Goal: Connect with others: Connect with others

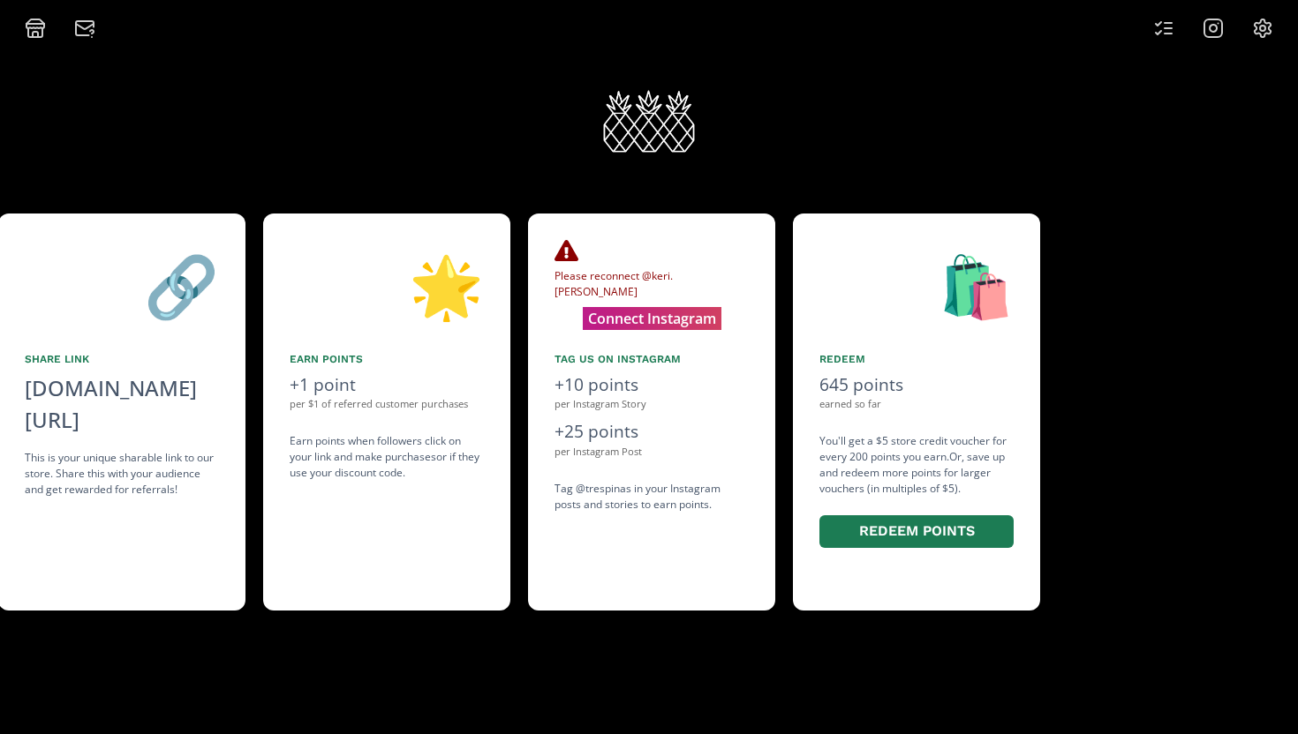
scroll to position [0, 1324]
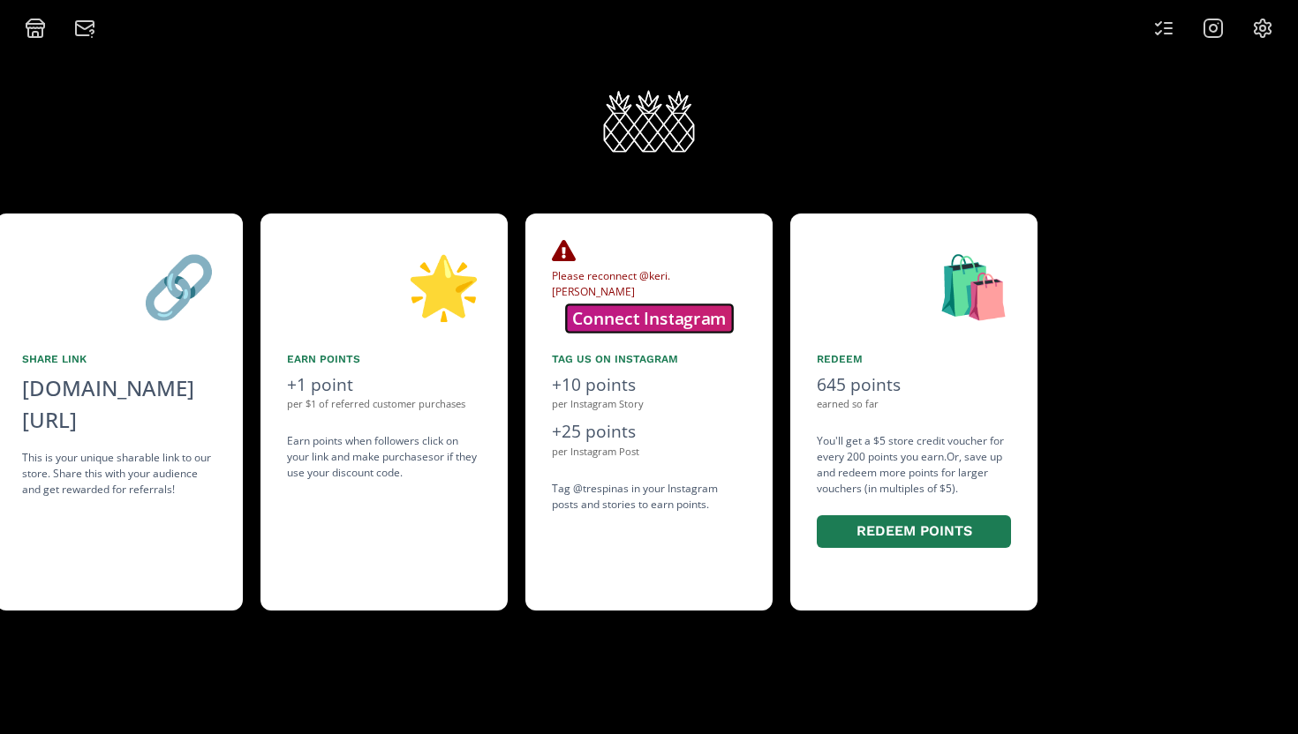
click at [652, 320] on button "Connect Instagram" at bounding box center [649, 318] width 166 height 27
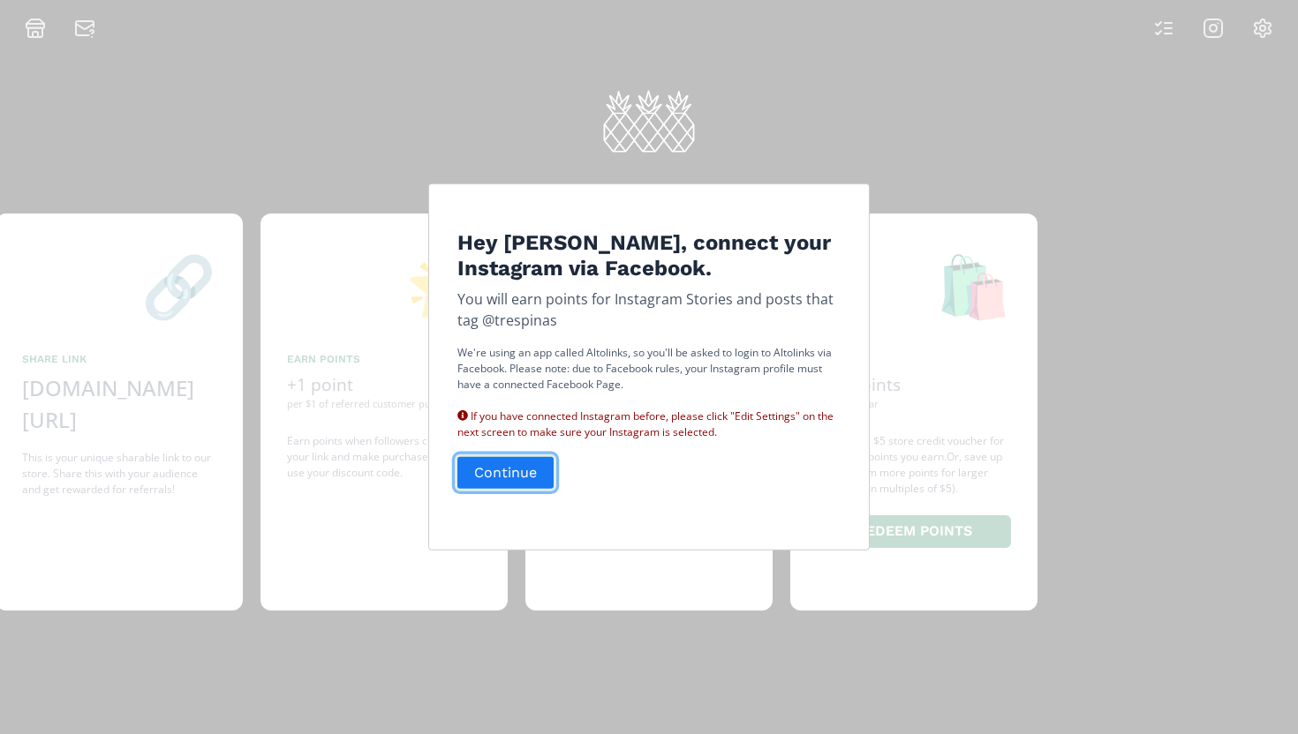
click at [527, 472] on button "Continue" at bounding box center [506, 473] width 102 height 38
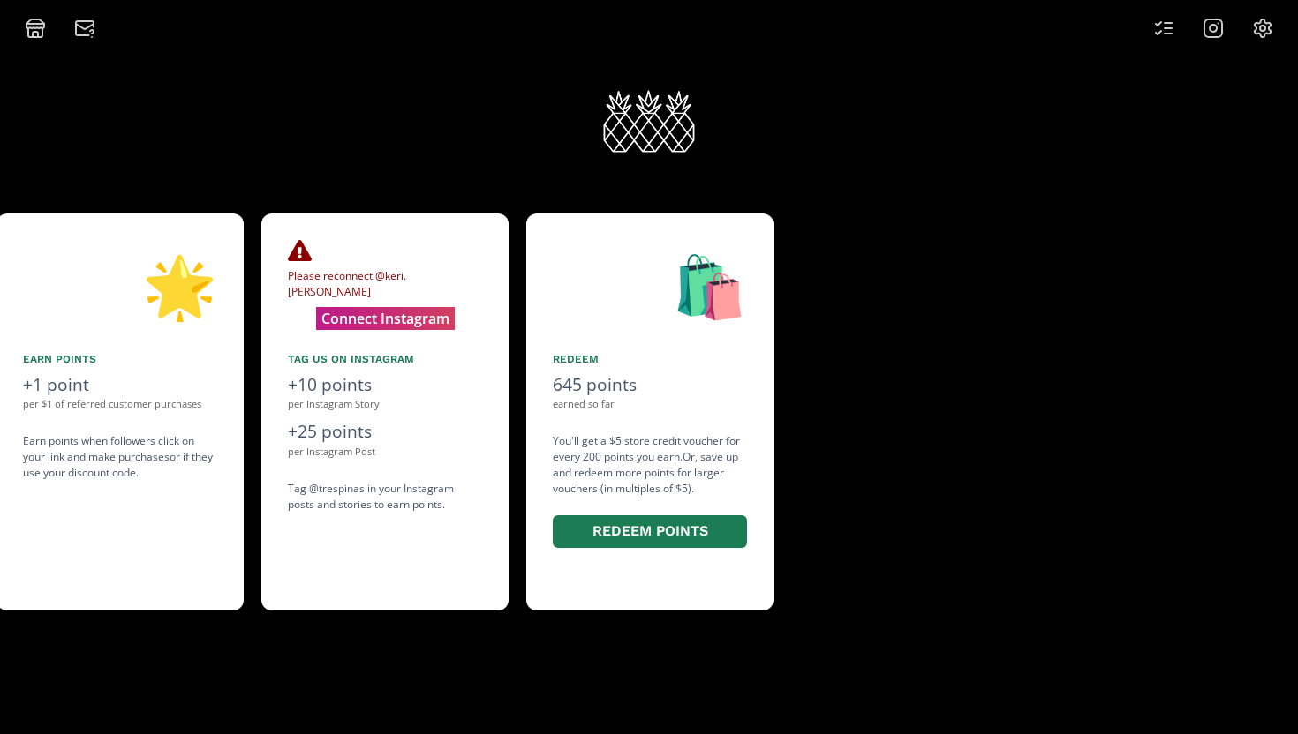
scroll to position [0, 1589]
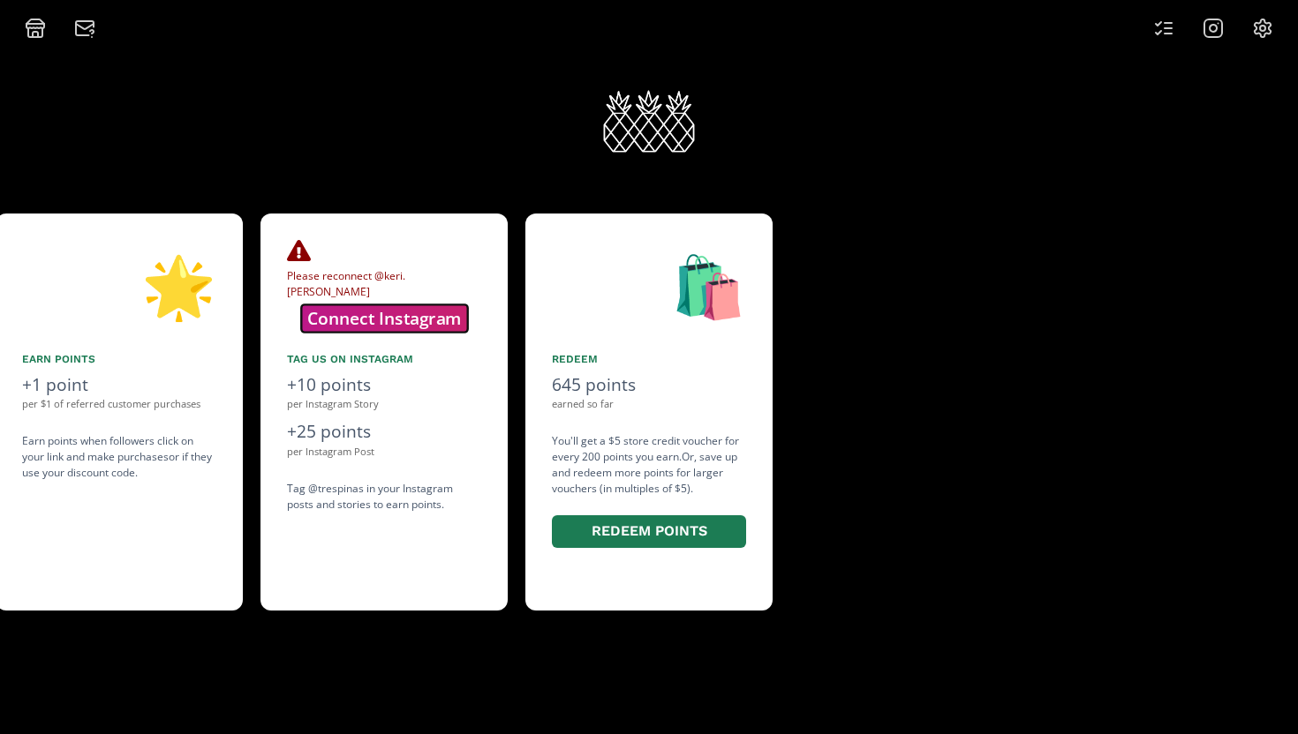
click at [382, 319] on button "Connect Instagram" at bounding box center [384, 318] width 166 height 27
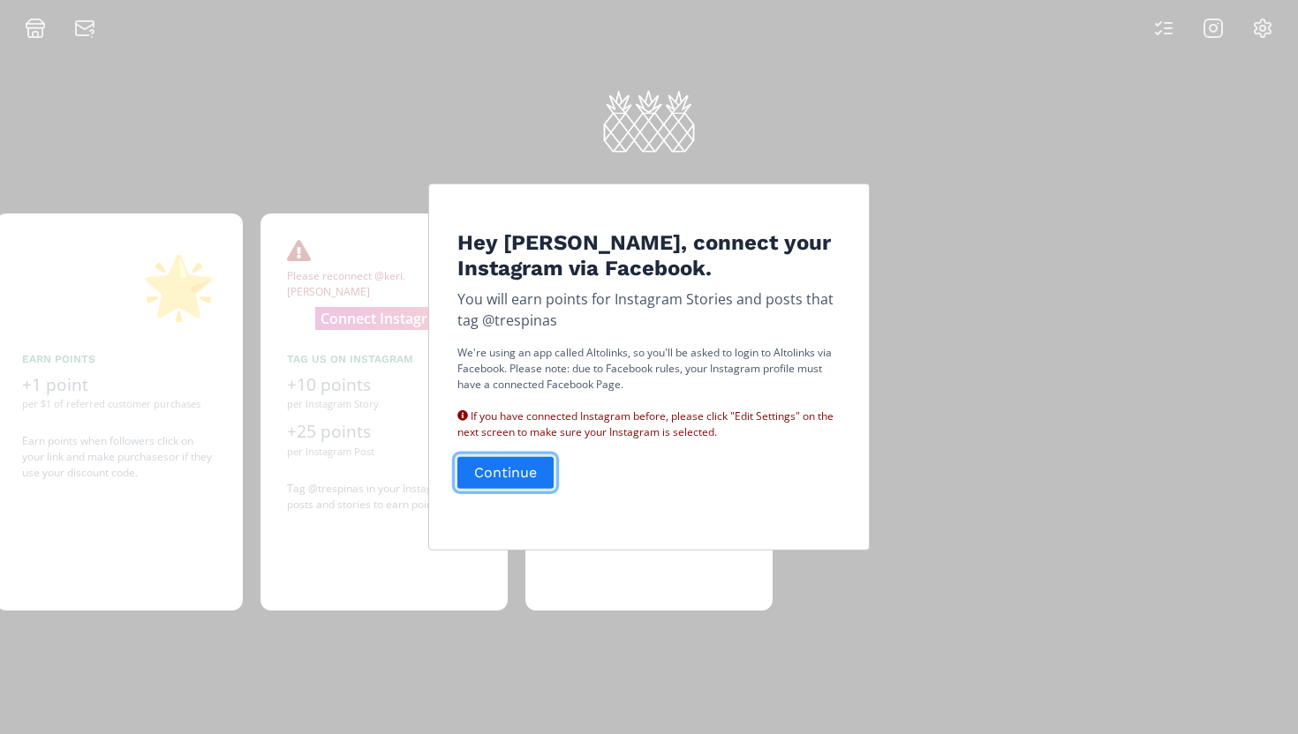
click at [510, 473] on button "Continue" at bounding box center [506, 473] width 102 height 38
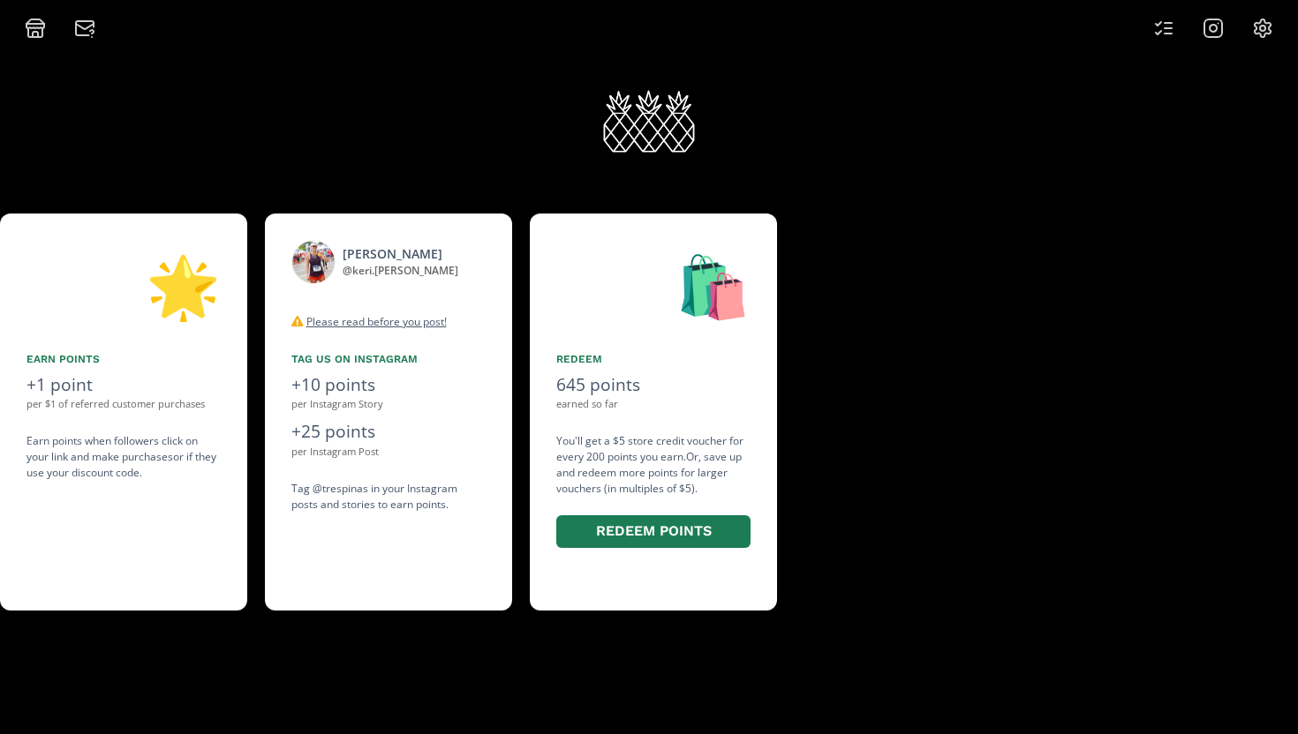
scroll to position [0, 1589]
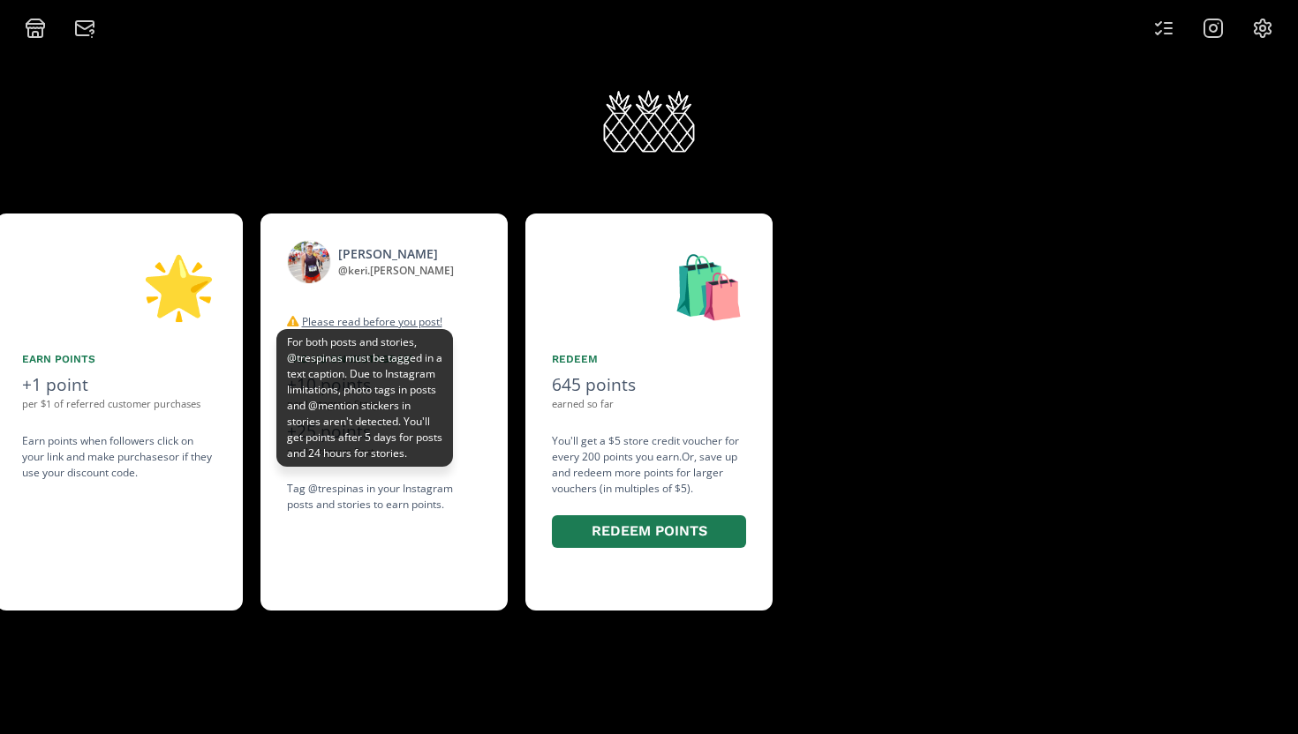
click at [392, 323] on u "Please read before you post!" at bounding box center [372, 321] width 140 height 15
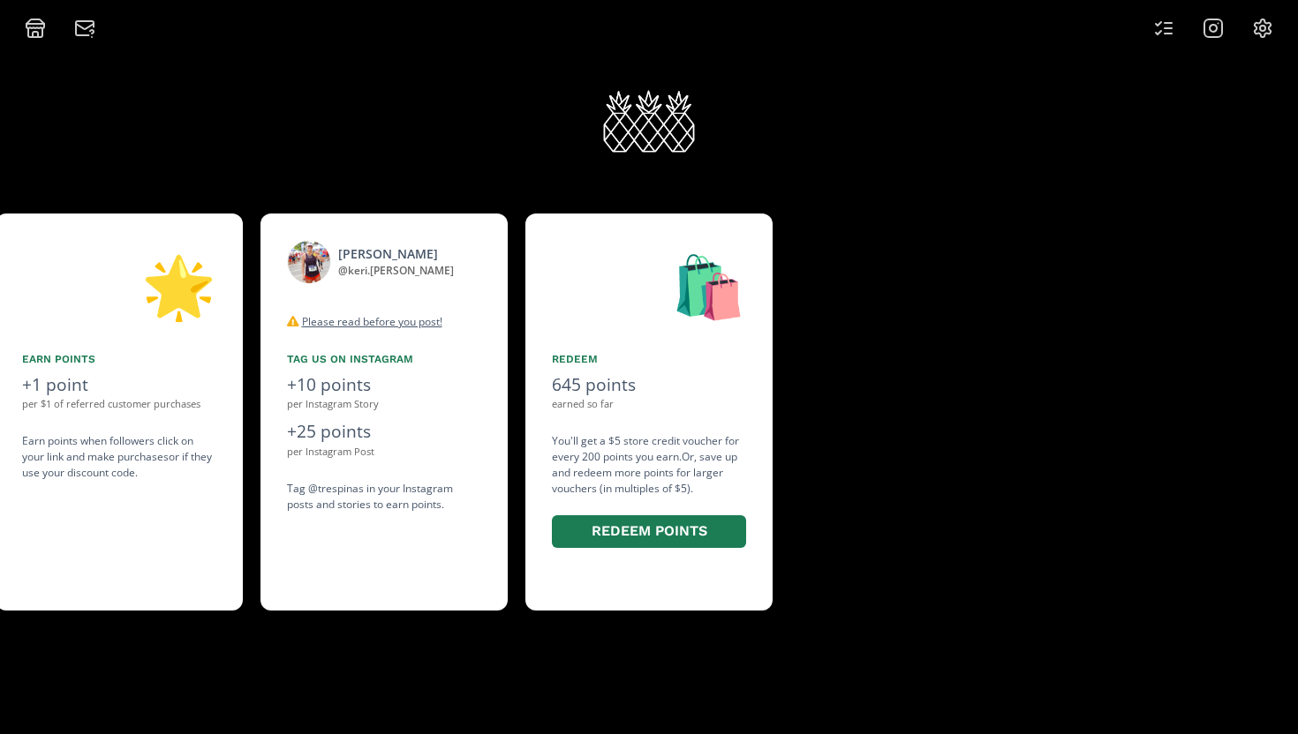
click at [947, 452] on div at bounding box center [1052, 412] width 525 height 397
